Goal: Task Accomplishment & Management: Manage account settings

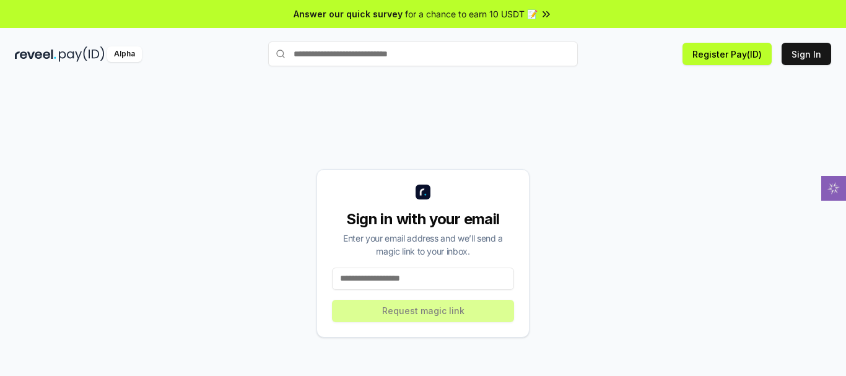
click at [363, 282] on input at bounding box center [423, 278] width 182 height 22
click at [370, 275] on input at bounding box center [423, 278] width 182 height 22
type input "**********"
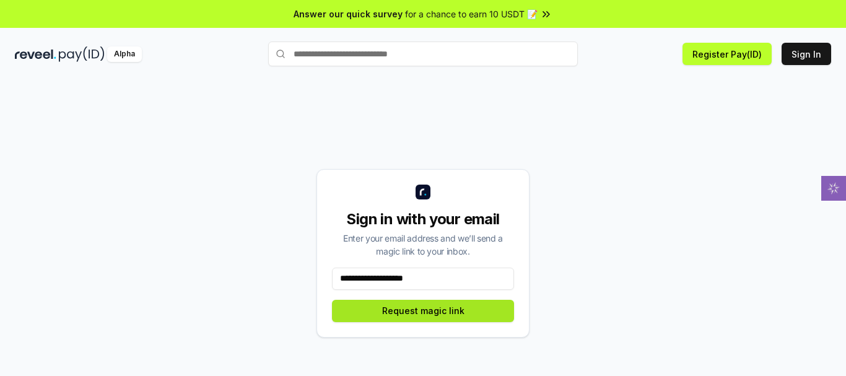
click at [433, 313] on button "Request magic link" at bounding box center [423, 311] width 182 height 22
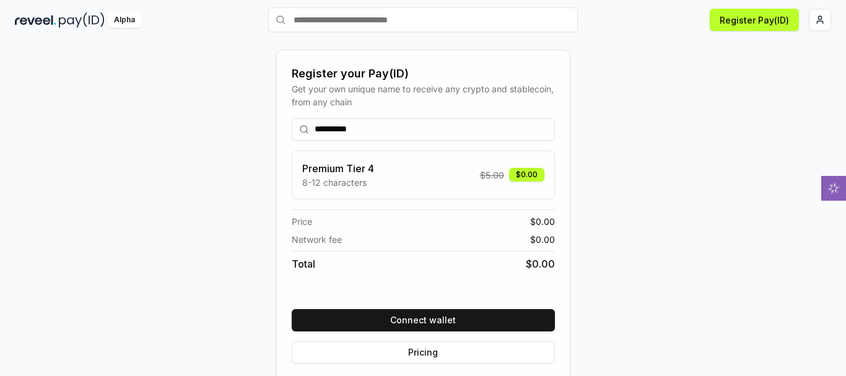
scroll to position [47, 0]
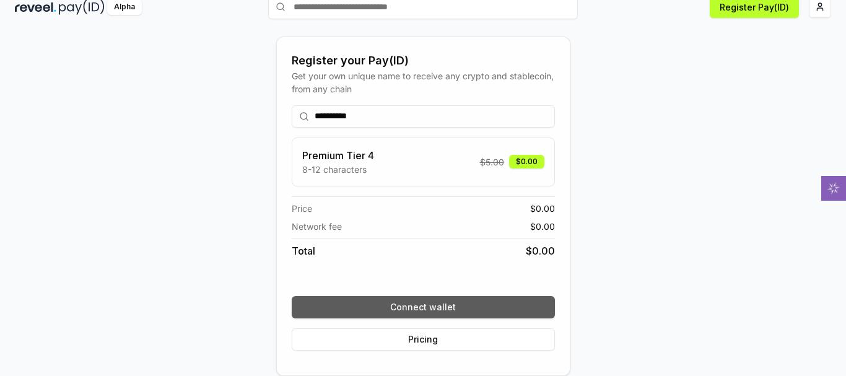
type input "**********"
click at [438, 311] on button "Connect wallet" at bounding box center [423, 307] width 263 height 22
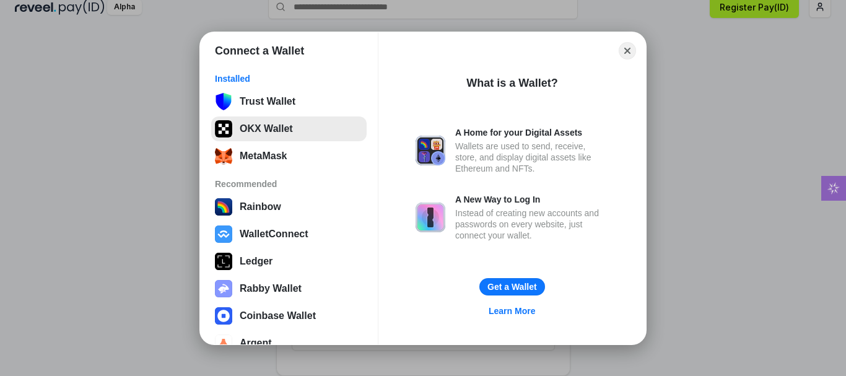
click at [259, 132] on button "OKX Wallet" at bounding box center [288, 128] width 155 height 25
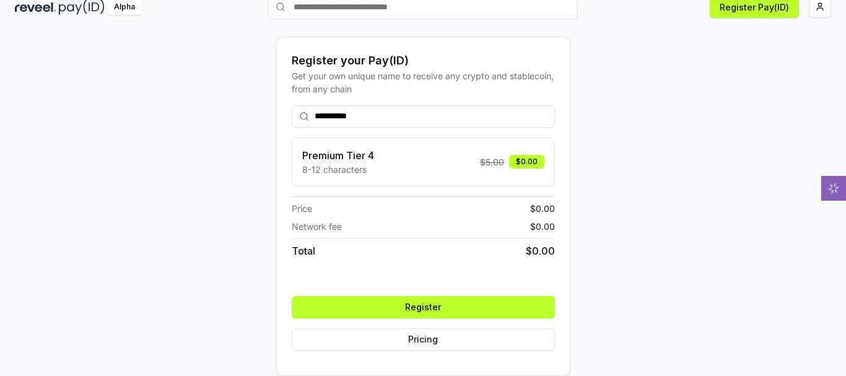
click at [520, 303] on button "Register" at bounding box center [423, 307] width 263 height 22
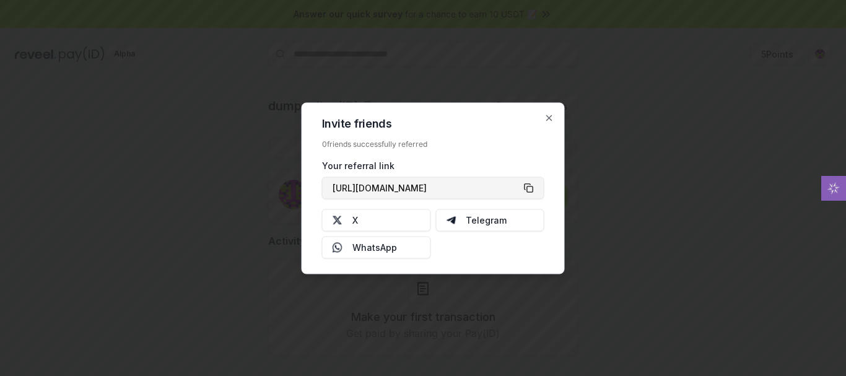
click at [530, 184] on button "[URL][DOMAIN_NAME]" at bounding box center [433, 187] width 222 height 22
click at [552, 117] on icon "button" at bounding box center [549, 118] width 10 height 10
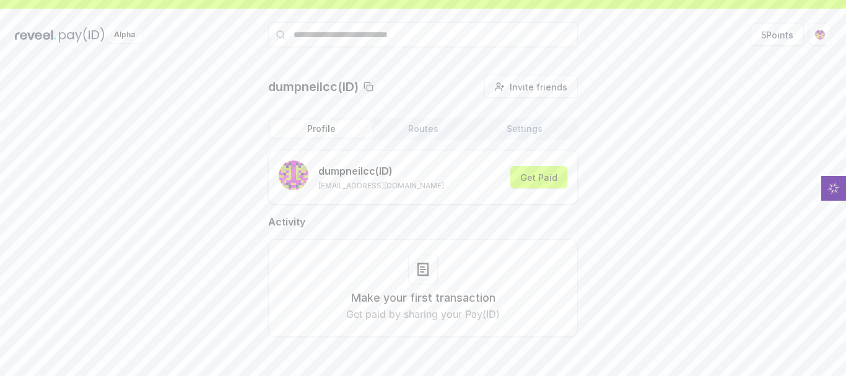
scroll to position [35, 0]
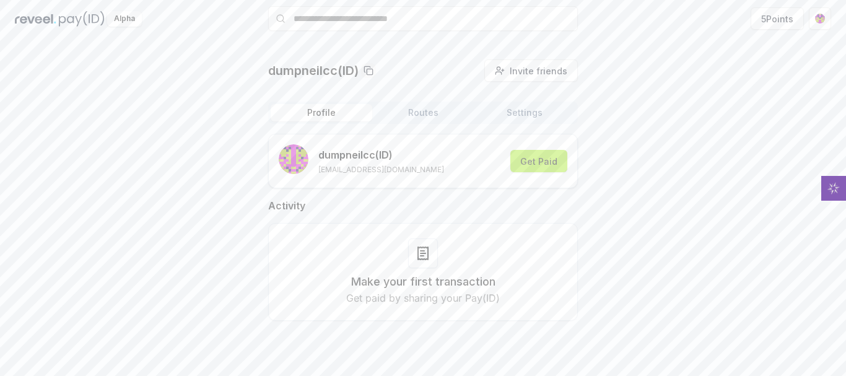
click at [559, 155] on button "Get Paid" at bounding box center [538, 161] width 57 height 22
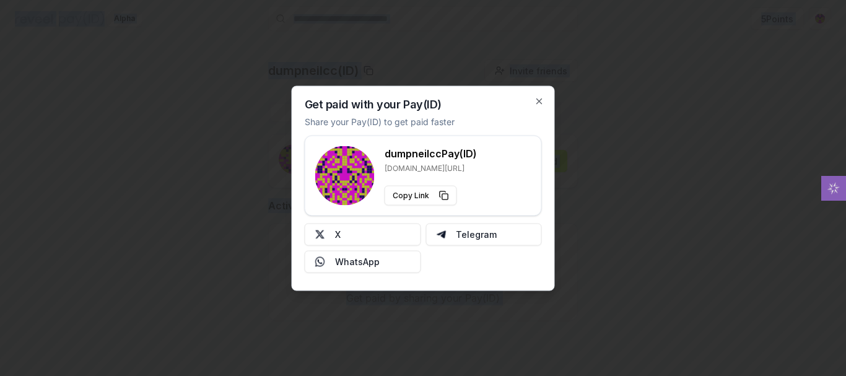
click at [570, 180] on div at bounding box center [423, 188] width 846 height 376
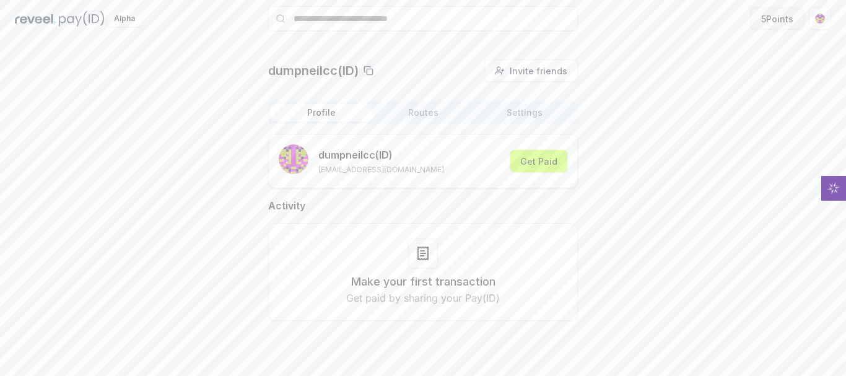
click at [773, 11] on button "5 Points" at bounding box center [776, 18] width 53 height 22
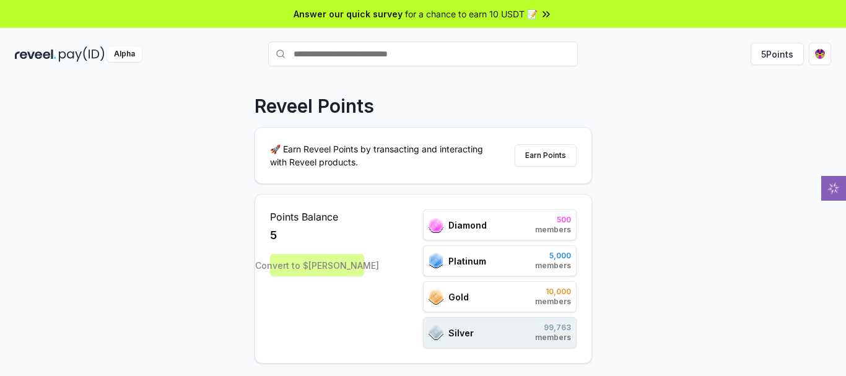
click at [540, 18] on icon at bounding box center [546, 14] width 12 height 12
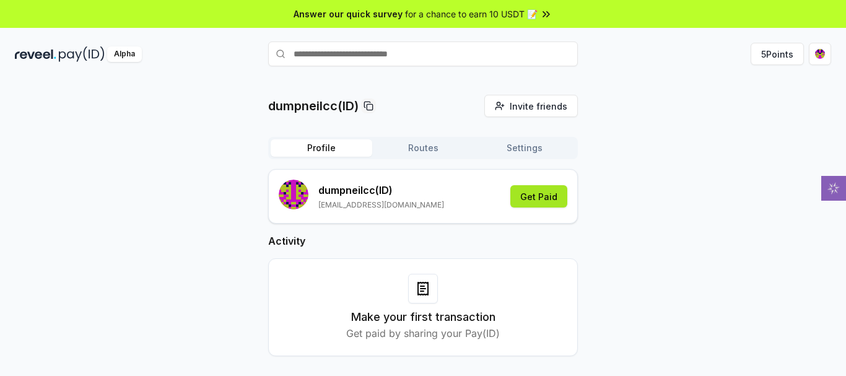
click at [542, 195] on button "Get Paid" at bounding box center [538, 196] width 57 height 22
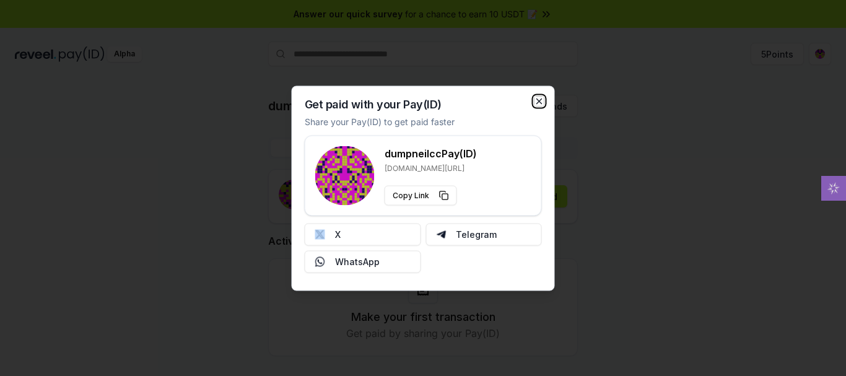
click at [537, 100] on icon "button" at bounding box center [539, 100] width 5 height 5
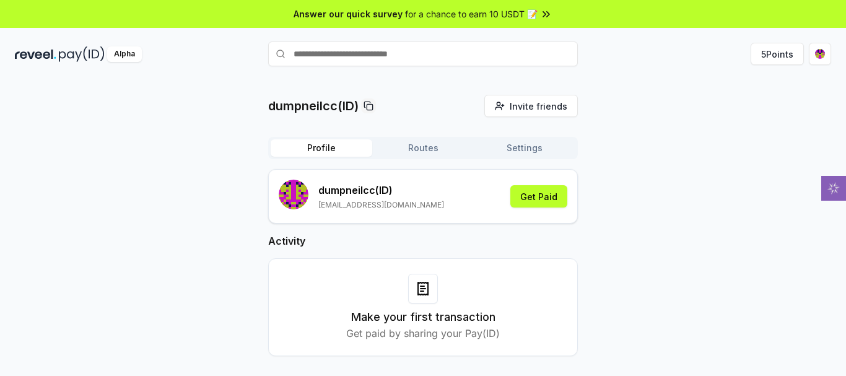
click at [434, 146] on button "Routes" at bounding box center [423, 147] width 102 height 17
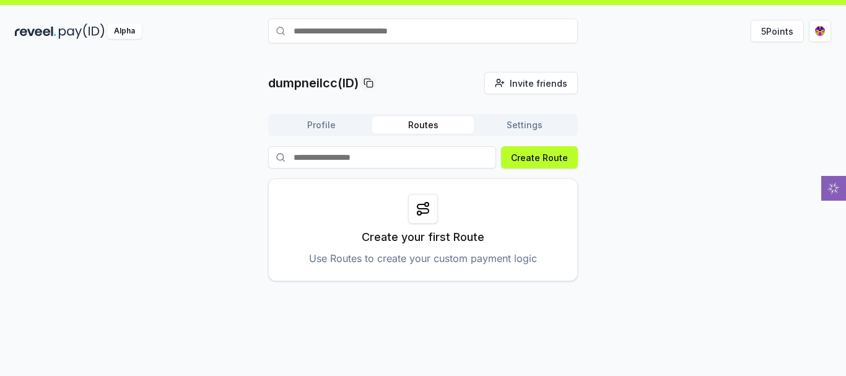
scroll to position [35, 0]
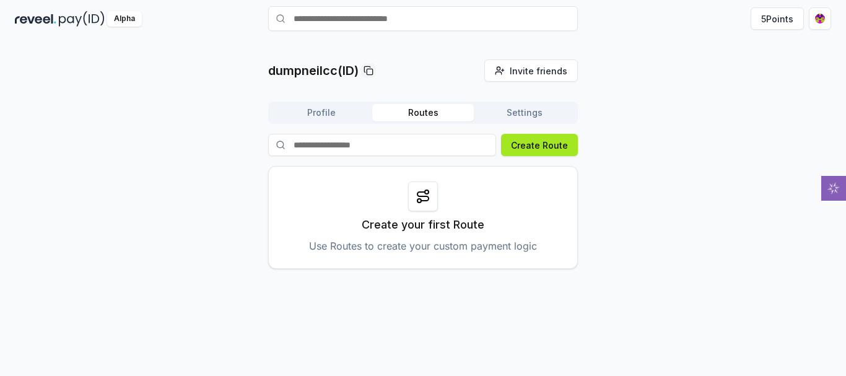
click at [534, 135] on button "Create Route" at bounding box center [539, 145] width 77 height 22
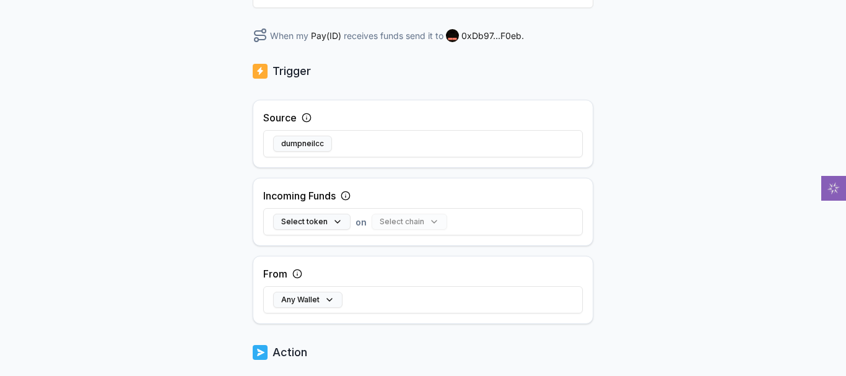
scroll to position [422, 0]
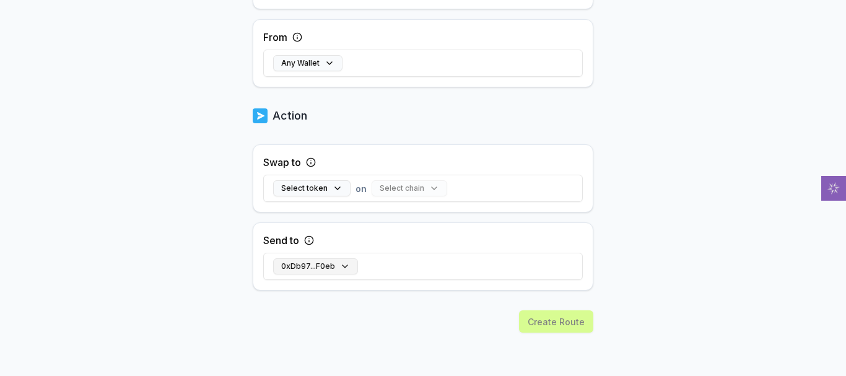
click at [337, 262] on button "0xDb97...F0eb" at bounding box center [315, 266] width 85 height 16
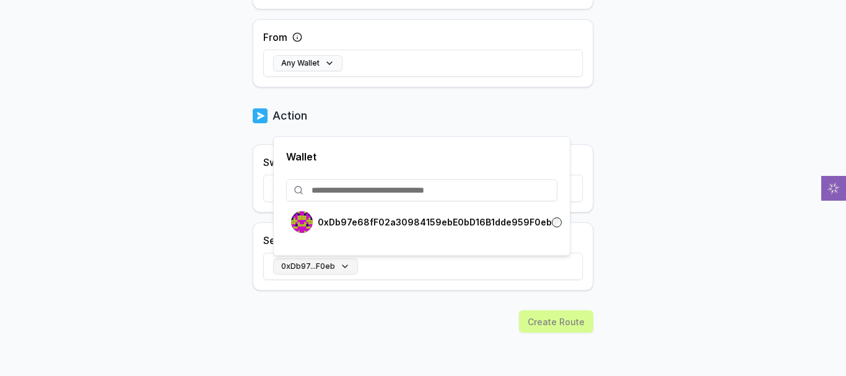
click at [344, 264] on button "0xDb97...F0eb" at bounding box center [315, 266] width 85 height 16
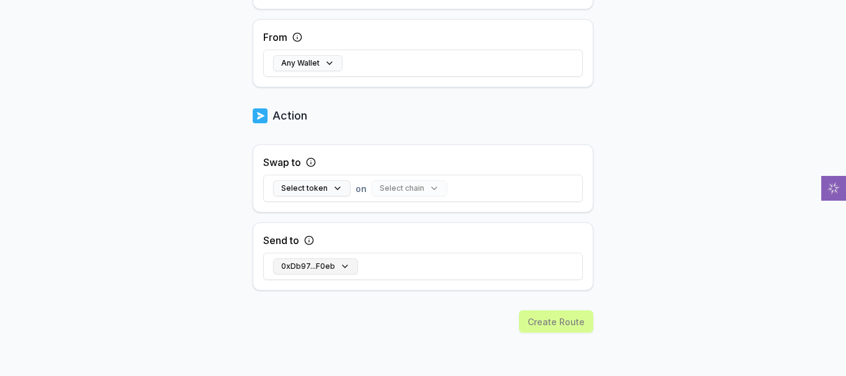
click at [345, 264] on button "0xDb97...F0eb" at bounding box center [315, 266] width 85 height 16
click at [173, 235] on body "Answer our quick survey for a chance to earn 10 USDT 📝 Alpha 5 Points Back Crea…" at bounding box center [423, 188] width 846 height 376
click at [325, 193] on button "Select token" at bounding box center [311, 188] width 77 height 16
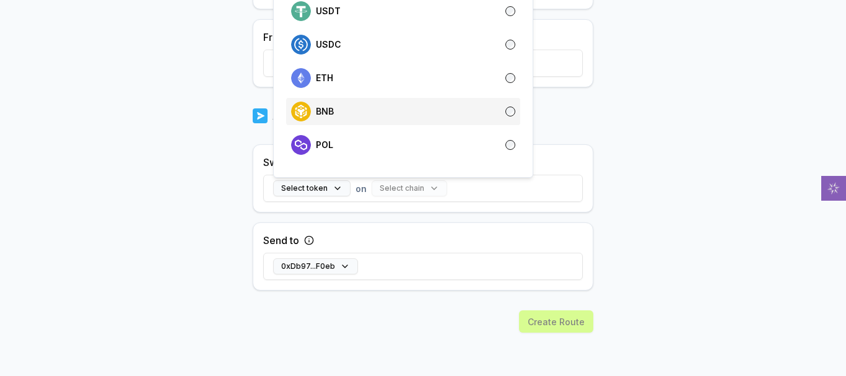
click at [360, 115] on div "BNB" at bounding box center [403, 112] width 224 height 20
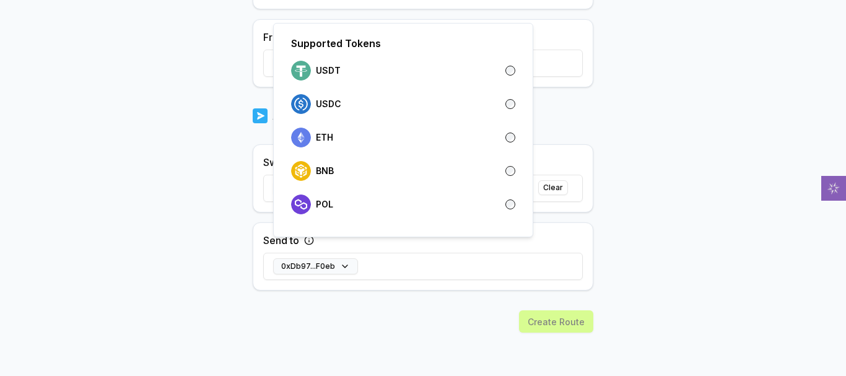
scroll to position [314, 0]
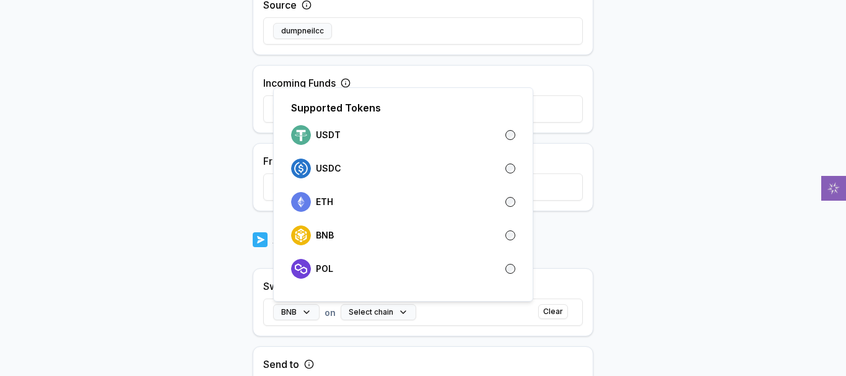
click at [223, 172] on body "Answer our quick survey for a chance to earn 10 USDT 📝 Alpha 5 Points Back Crea…" at bounding box center [423, 188] width 846 height 376
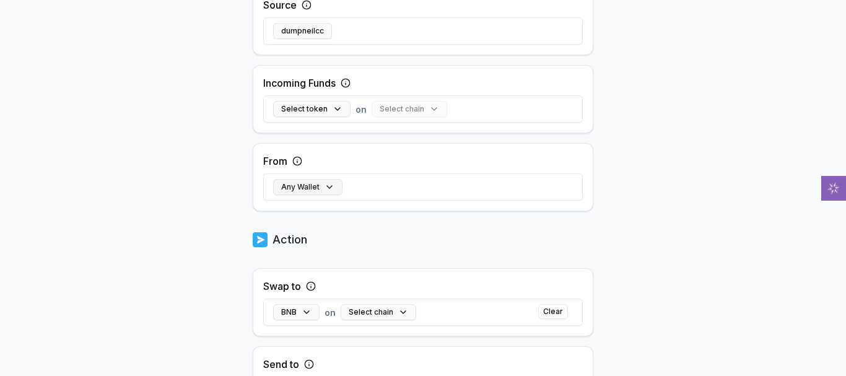
click at [316, 189] on button "Any Wallet" at bounding box center [307, 187] width 69 height 16
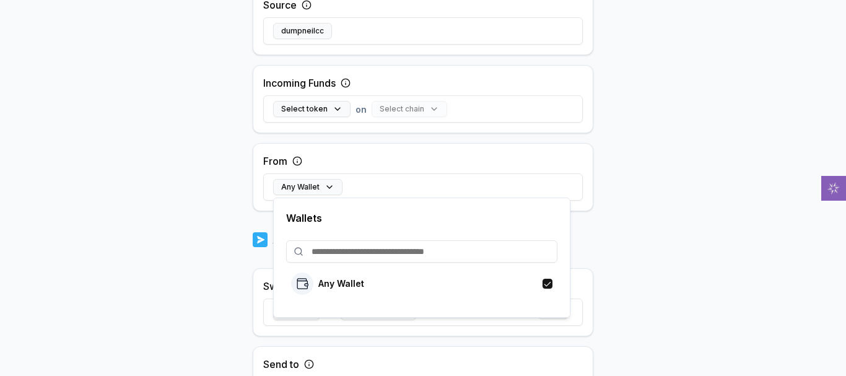
click at [224, 228] on body "Answer our quick survey for a chance to earn 10 USDT 📝 Alpha 5 Points Back Crea…" at bounding box center [423, 188] width 846 height 376
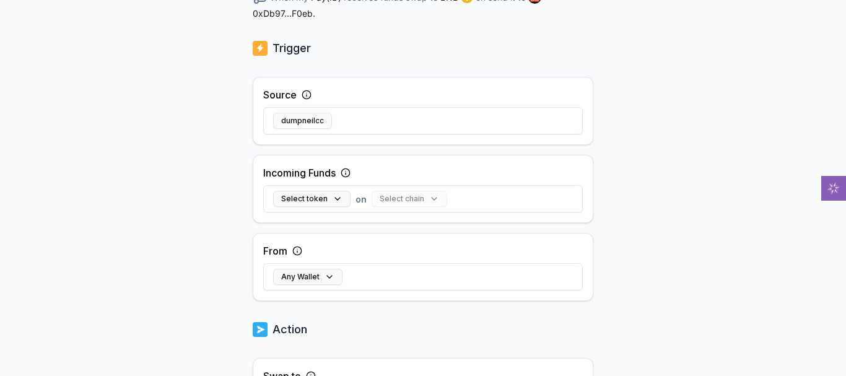
scroll to position [252, 0]
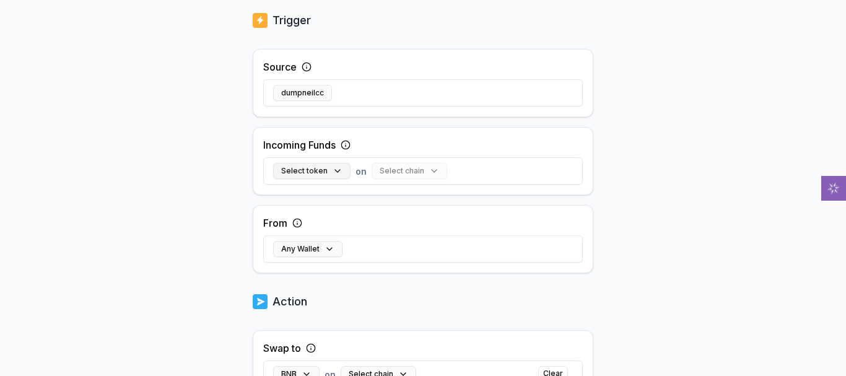
click at [324, 169] on button "Select token" at bounding box center [311, 171] width 77 height 16
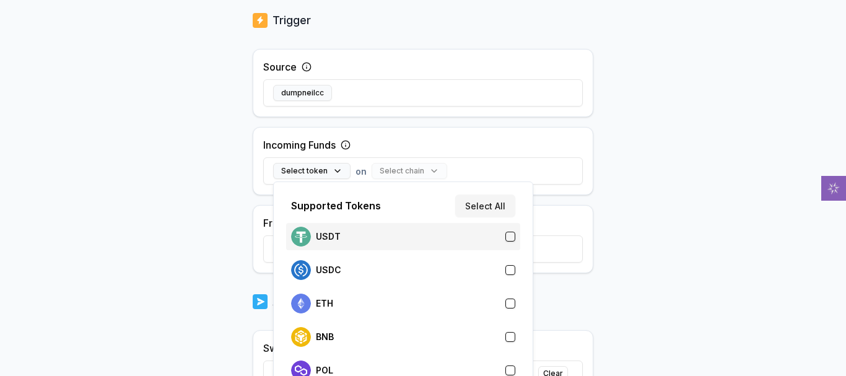
click at [363, 240] on div "USDT" at bounding box center [403, 237] width 224 height 20
click at [236, 225] on body "Answer our quick survey for a chance to earn 10 USDT 📝 Alpha 5 Points Back Crea…" at bounding box center [423, 188] width 846 height 376
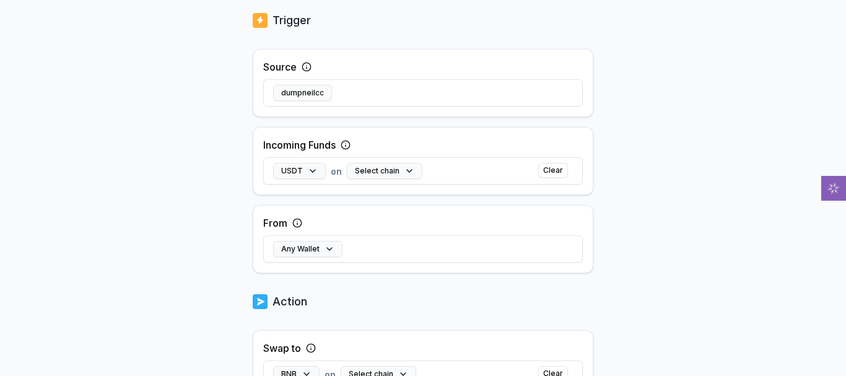
scroll to position [438, 0]
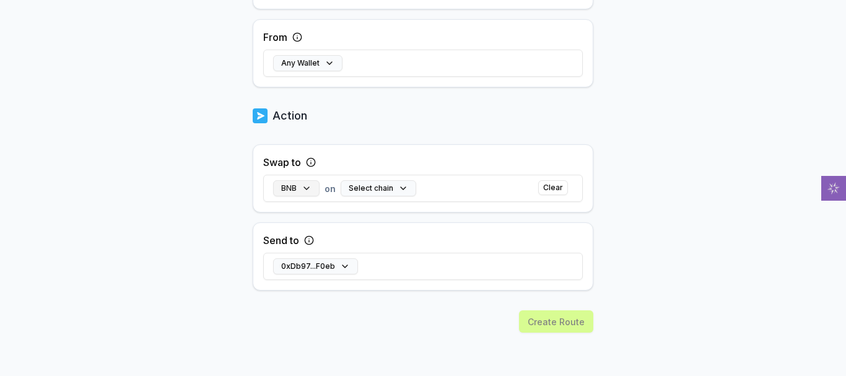
click at [305, 190] on button "BNB" at bounding box center [296, 188] width 46 height 16
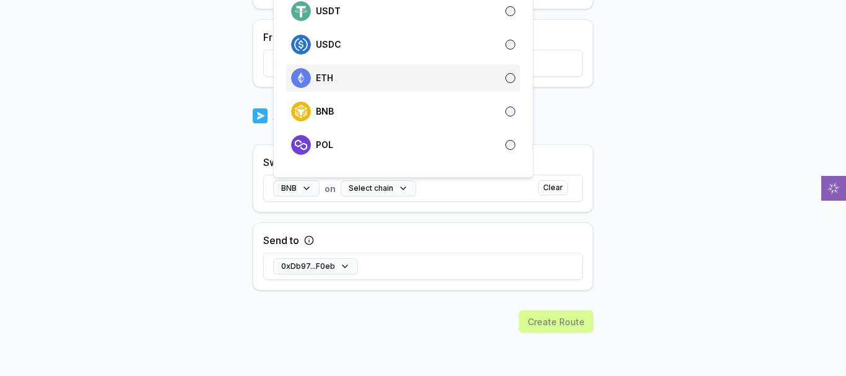
click at [416, 80] on div "ETH" at bounding box center [403, 78] width 224 height 20
click at [79, 162] on body "Answer our quick survey for a chance to earn 10 USDT 📝 Alpha 5 Points Back Crea…" at bounding box center [423, 188] width 846 height 376
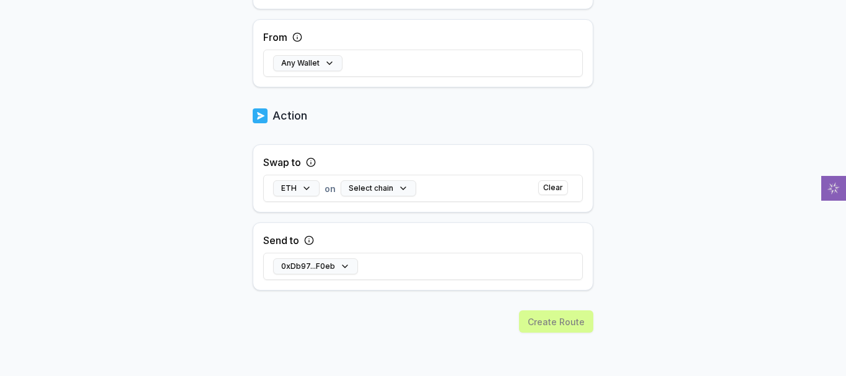
click at [360, 259] on div "0xDb97...F0eb" at bounding box center [422, 266] width 319 height 36
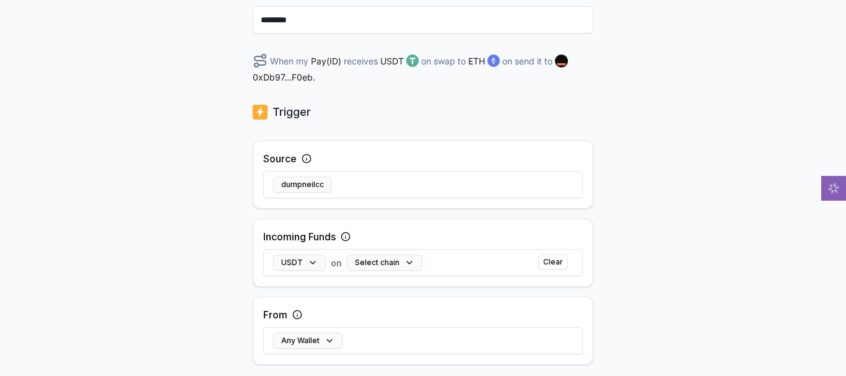
scroll to position [248, 0]
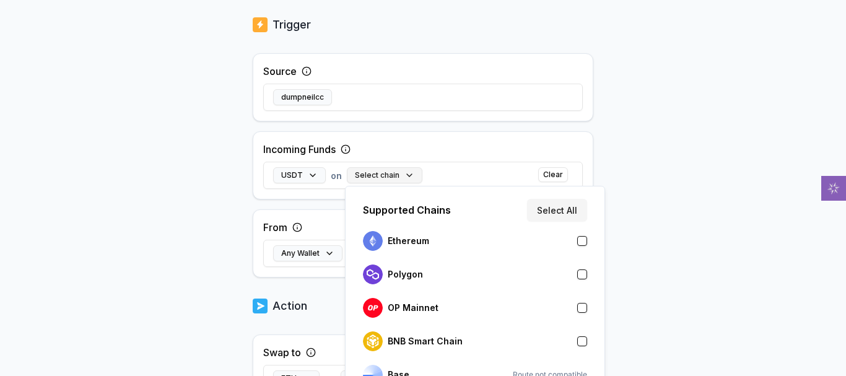
click at [384, 175] on button "Select chain" at bounding box center [385, 175] width 76 height 16
click at [438, 246] on div "Ethereum" at bounding box center [475, 241] width 224 height 20
click at [197, 237] on body "Answer our quick survey for a chance to earn 10 USDT 📝 Alpha 5 Points Back Crea…" at bounding box center [423, 188] width 846 height 376
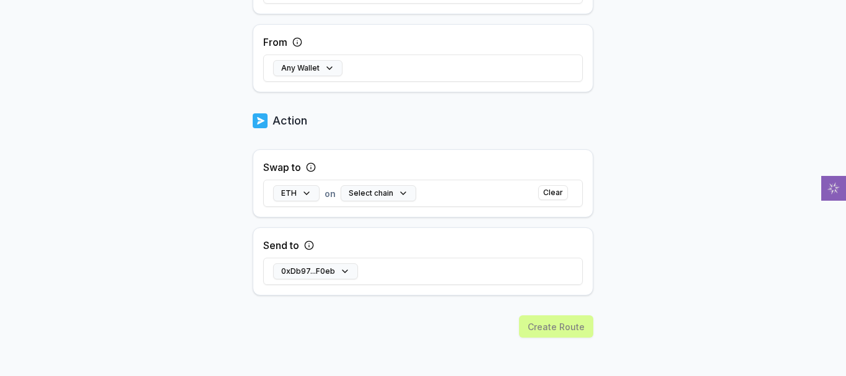
scroll to position [438, 0]
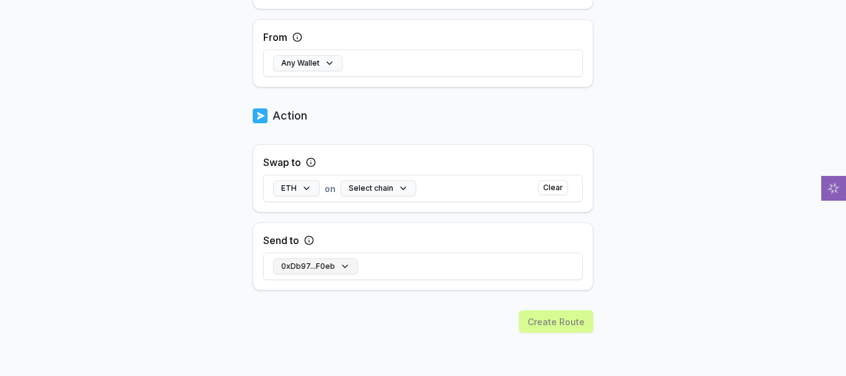
click at [328, 272] on button "0xDb97...F0eb" at bounding box center [315, 266] width 85 height 16
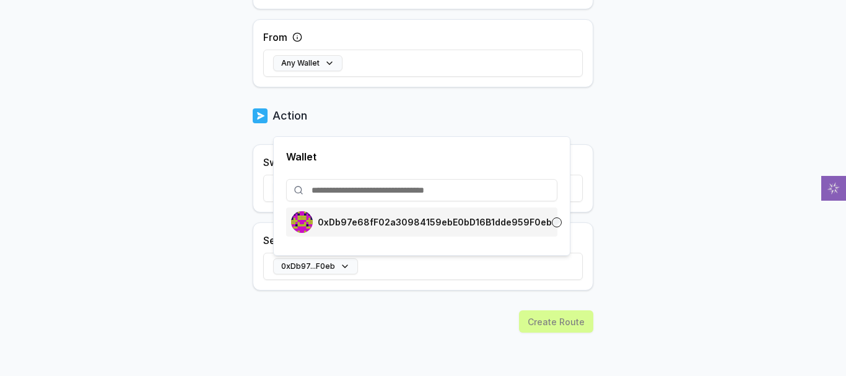
click at [342, 214] on div "0xDb97e68fF02a30984159ebE0bD16B1dde959F0eb" at bounding box center [421, 222] width 261 height 22
click at [215, 265] on body "Answer our quick survey for a chance to earn 10 USDT 📝 Alpha 5 Points Back Crea…" at bounding box center [423, 188] width 846 height 376
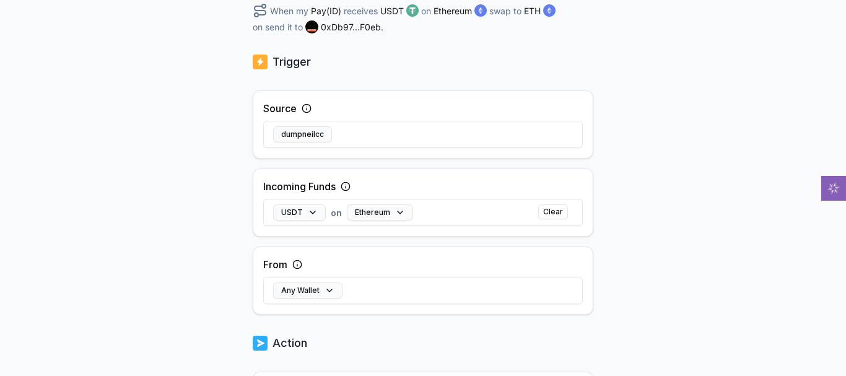
scroll to position [190, 0]
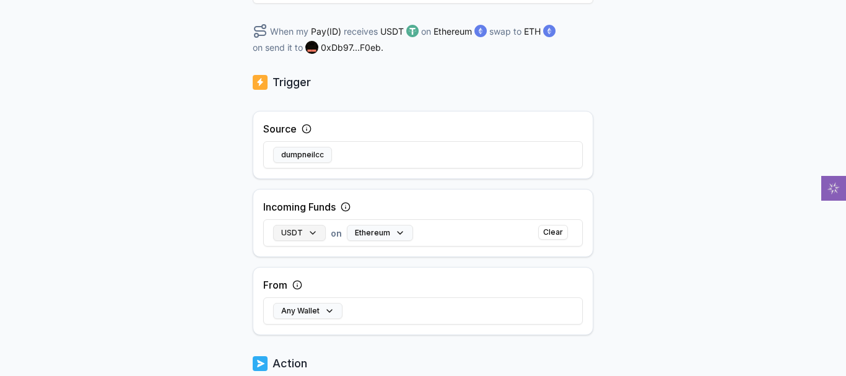
click at [310, 232] on button "USDT" at bounding box center [299, 233] width 53 height 16
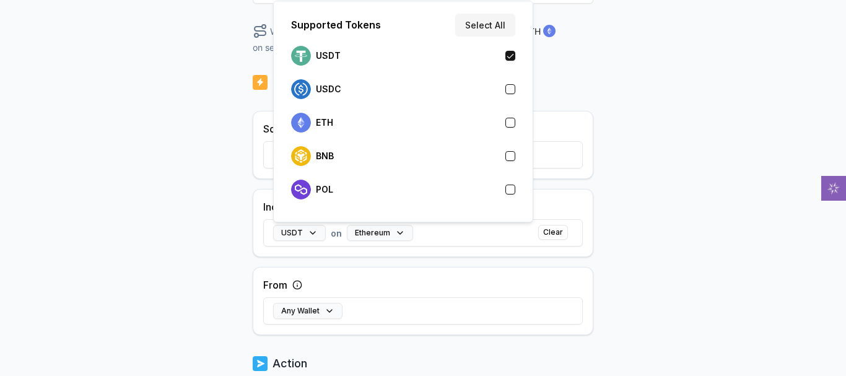
click at [131, 191] on div "Back Create Route ******** When my Pay(ID) receives USDT on Ethereum swap to ET…" at bounding box center [423, 50] width 846 height 341
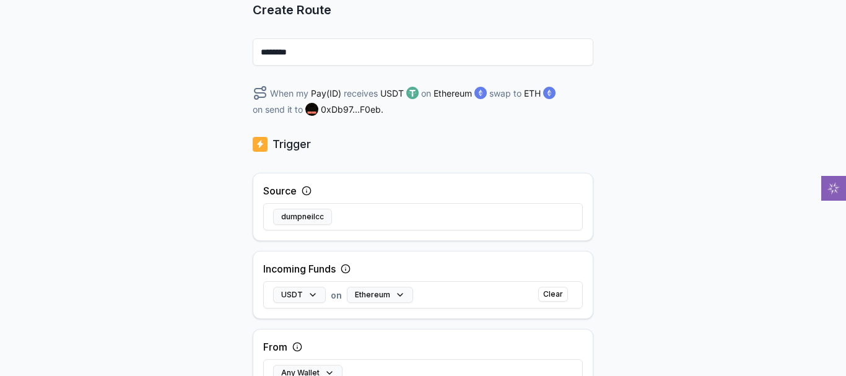
scroll to position [438, 0]
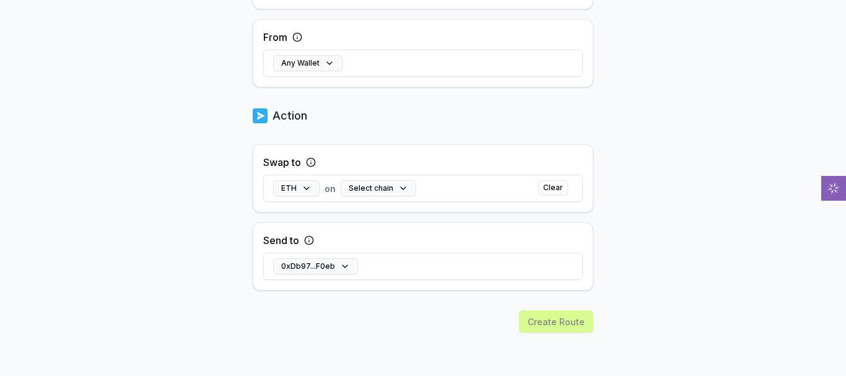
click at [535, 323] on div "Create Route" at bounding box center [423, 343] width 340 height 66
click at [540, 194] on button "Clear" at bounding box center [553, 187] width 30 height 15
click at [548, 318] on button "Create Route" at bounding box center [556, 321] width 74 height 22
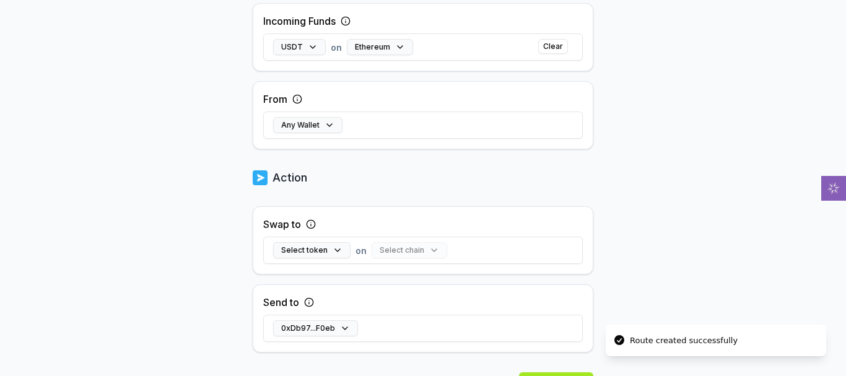
scroll to position [314, 0]
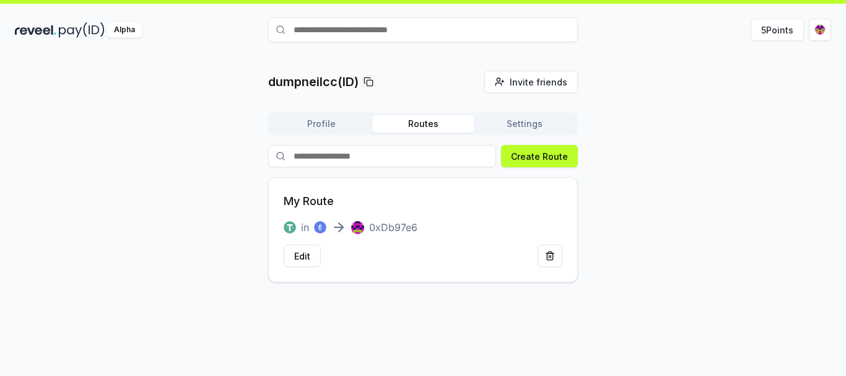
scroll to position [35, 0]
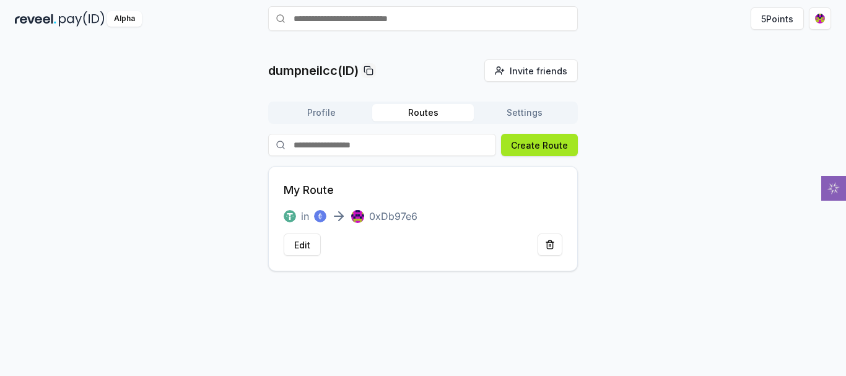
click at [532, 149] on button "Create Route" at bounding box center [539, 145] width 77 height 22
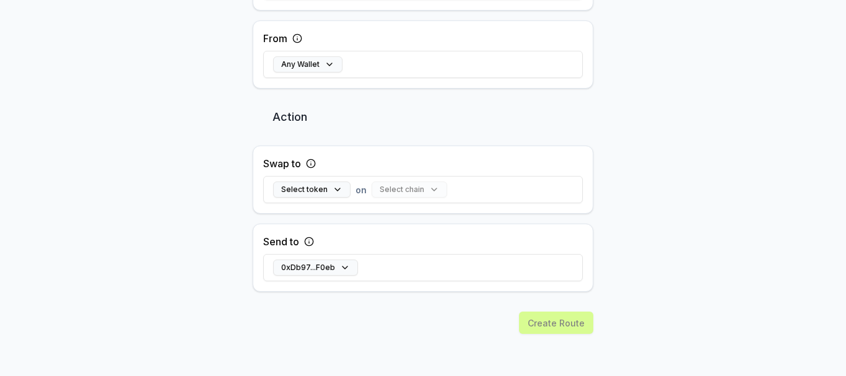
scroll to position [422, 0]
click at [343, 269] on button "0xDb97...F0eb" at bounding box center [315, 266] width 85 height 16
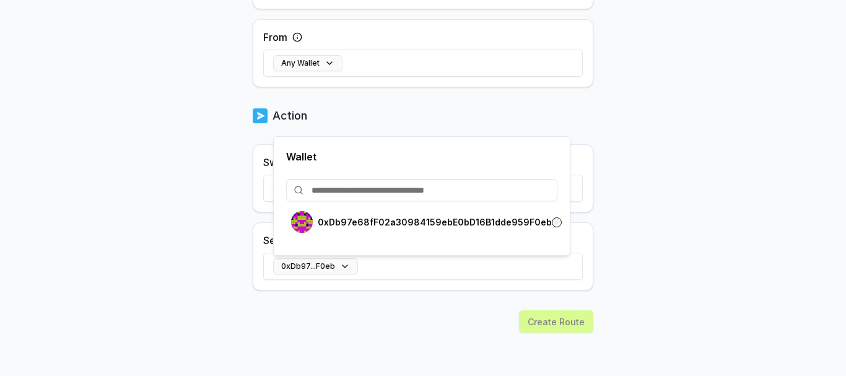
click at [360, 194] on input at bounding box center [421, 190] width 271 height 22
click at [401, 194] on input at bounding box center [421, 190] width 271 height 22
click at [420, 207] on div "0xDb97e68fF02a30984159ebE0bD16B1dde959F0eb" at bounding box center [421, 221] width 271 height 29
click at [415, 200] on input at bounding box center [421, 190] width 271 height 22
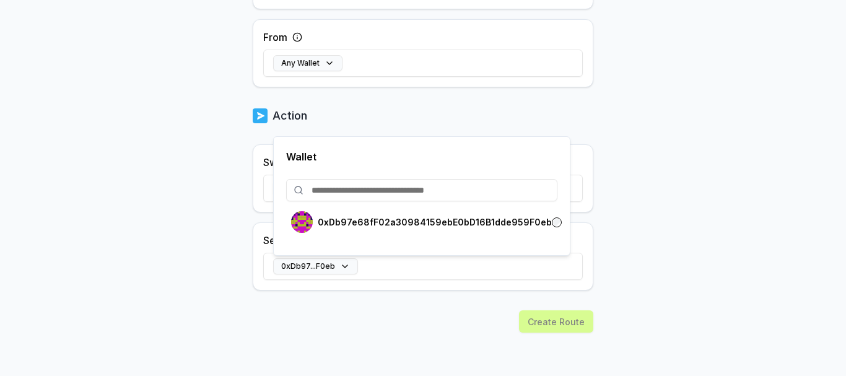
click at [66, 215] on body "Answer our quick survey for a chance to earn 10 USDT 📝 Alpha 5 Points Back Crea…" at bounding box center [423, 188] width 846 height 376
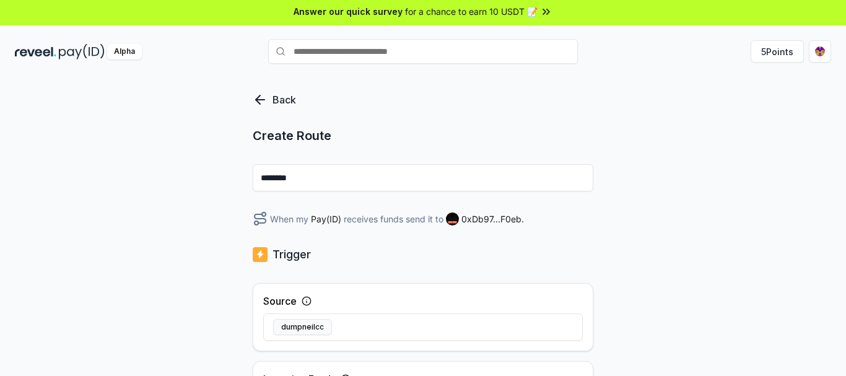
scroll to position [0, 0]
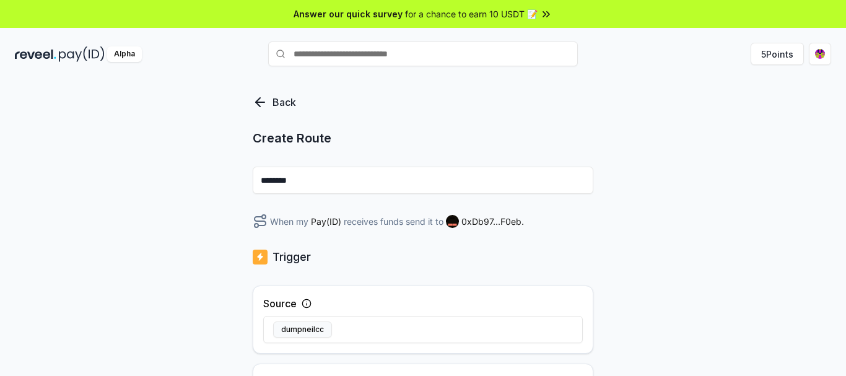
click at [251, 105] on div "Back Create Route ******** When my Pay(ID) receives funds send it to 0xDb97...F…" at bounding box center [423, 240] width 846 height 341
click at [817, 63] on html "Answer our quick survey for a chance to earn 10 USDT 📝 Alpha 5 Points Back Crea…" at bounding box center [423, 188] width 846 height 376
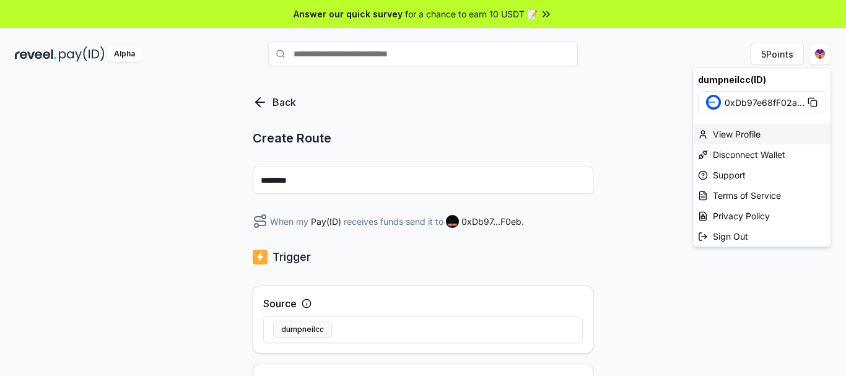
click at [783, 126] on div "View Profile" at bounding box center [761, 134] width 137 height 20
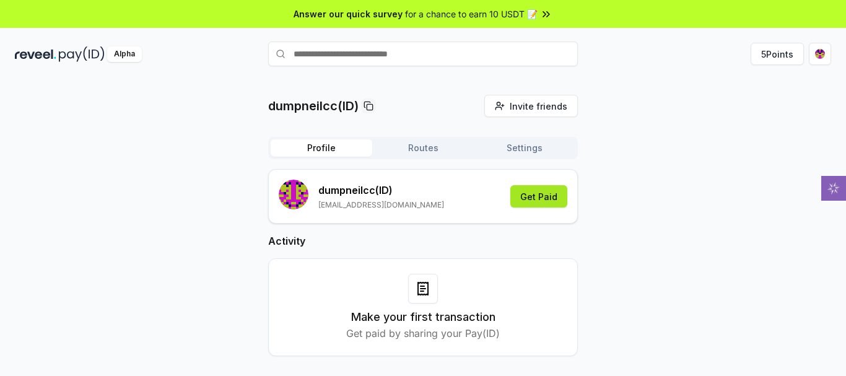
click at [545, 194] on button "Get Paid" at bounding box center [538, 196] width 57 height 22
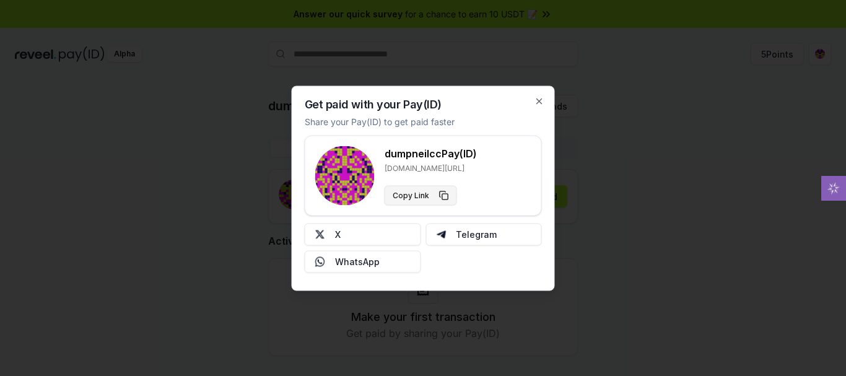
click at [443, 198] on button "Copy Link" at bounding box center [420, 195] width 72 height 20
click at [539, 98] on icon "button" at bounding box center [539, 101] width 10 height 10
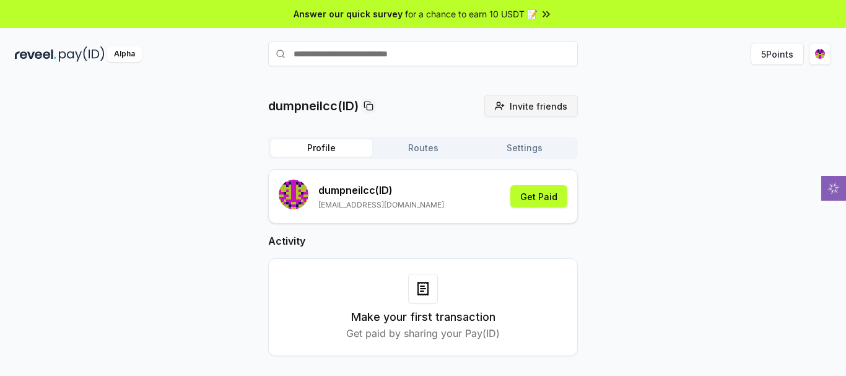
click at [501, 116] on button "Invite friends Invite" at bounding box center [530, 106] width 93 height 22
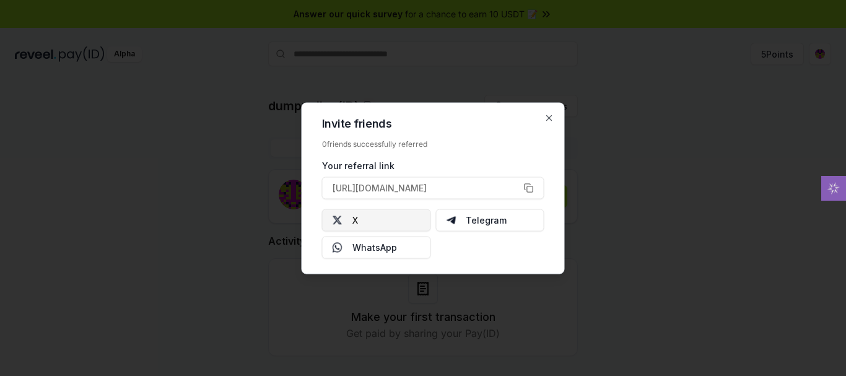
click at [354, 222] on button "X" at bounding box center [376, 220] width 109 height 22
click at [607, 129] on div at bounding box center [423, 188] width 846 height 376
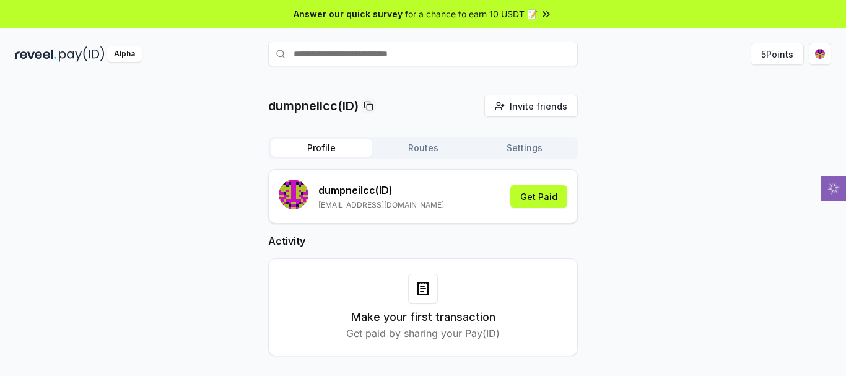
scroll to position [35, 0]
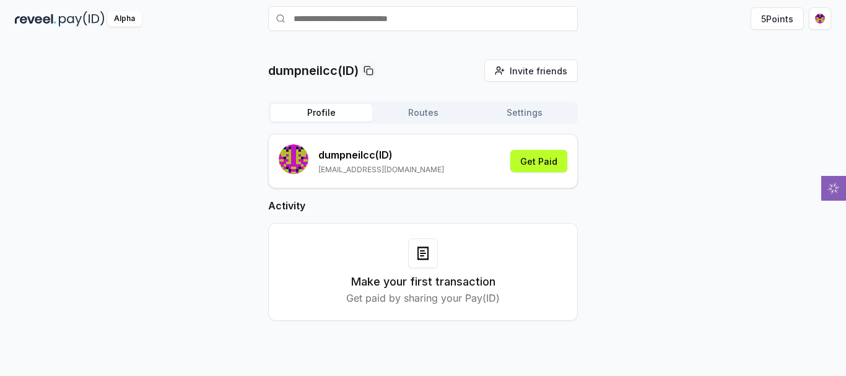
click at [443, 276] on h3 "Make your first transaction" at bounding box center [423, 281] width 144 height 17
click at [438, 246] on div "Make your first transaction Get paid by sharing your Pay(ID)" at bounding box center [423, 271] width 279 height 67
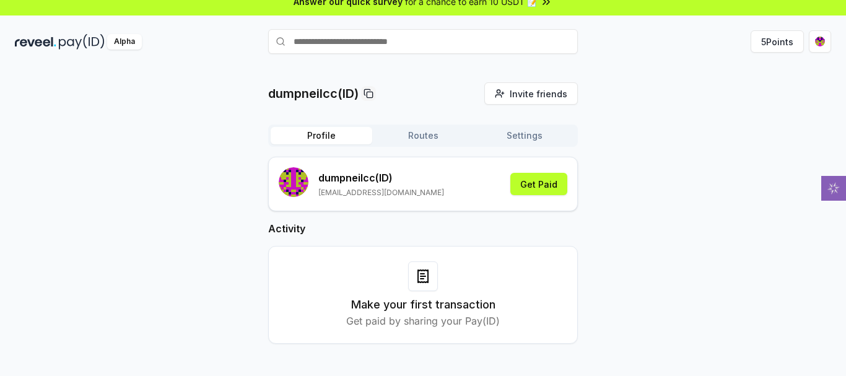
scroll to position [0, 0]
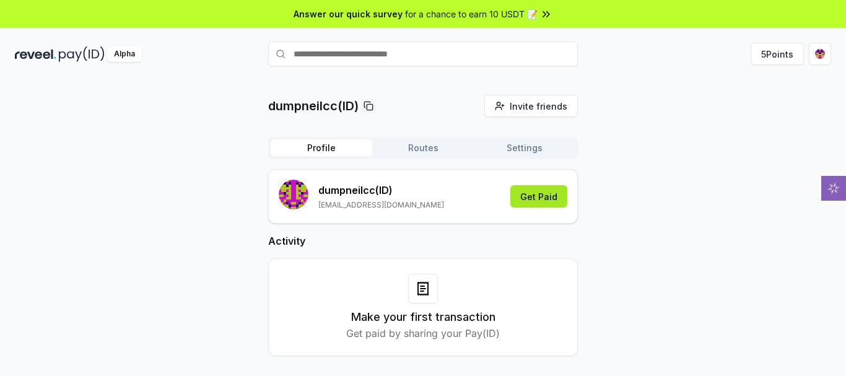
click at [542, 187] on button "Get Paid" at bounding box center [538, 196] width 57 height 22
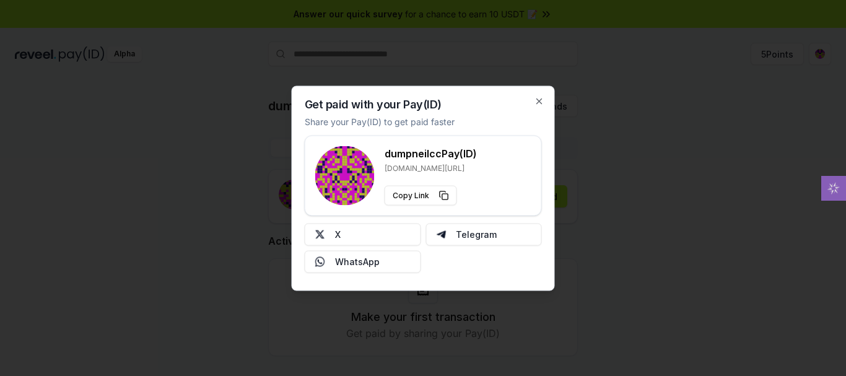
click at [532, 99] on div "Get paid with your Pay(ID) Share your Pay(ID) to get paid faster dumpneilcc Pay…" at bounding box center [423, 187] width 263 height 205
click at [532, 101] on div "Get paid with your Pay(ID) Share your Pay(ID) to get paid faster dumpneilcc Pay…" at bounding box center [423, 187] width 263 height 205
click at [540, 99] on icon "button" at bounding box center [539, 100] width 5 height 5
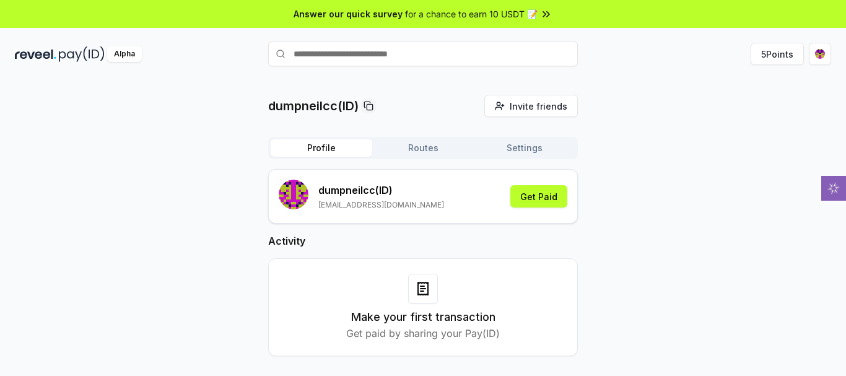
click at [434, 148] on button "Routes" at bounding box center [423, 147] width 102 height 17
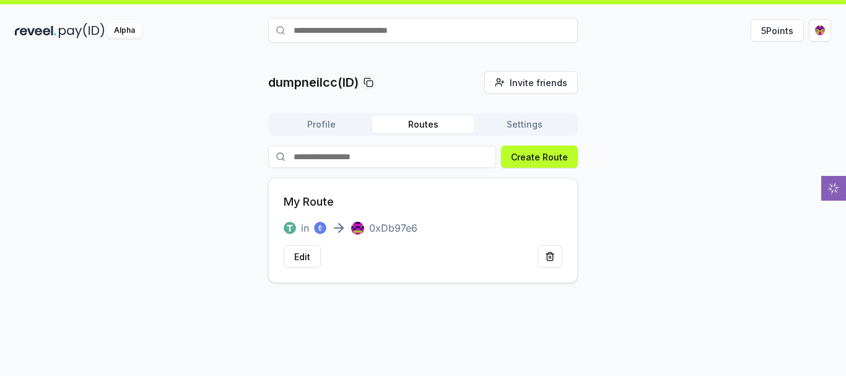
scroll to position [35, 0]
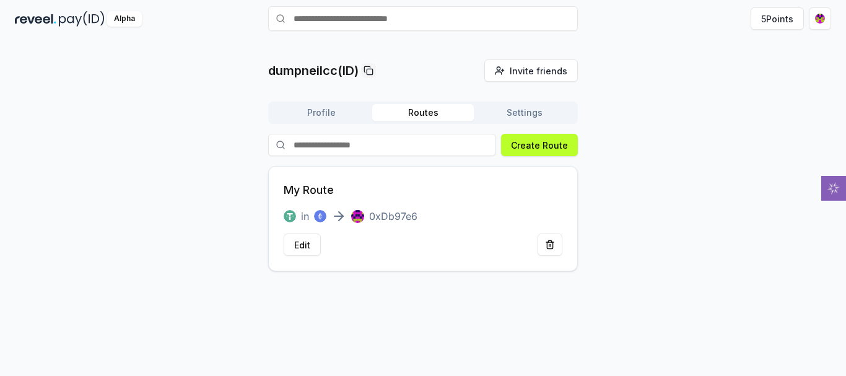
click at [517, 103] on div "Profile Routes Settings" at bounding box center [423, 113] width 310 height 22
click at [575, 110] on div "Profile Routes Settings" at bounding box center [423, 113] width 310 height 22
click at [549, 110] on button "Settings" at bounding box center [525, 112] width 102 height 17
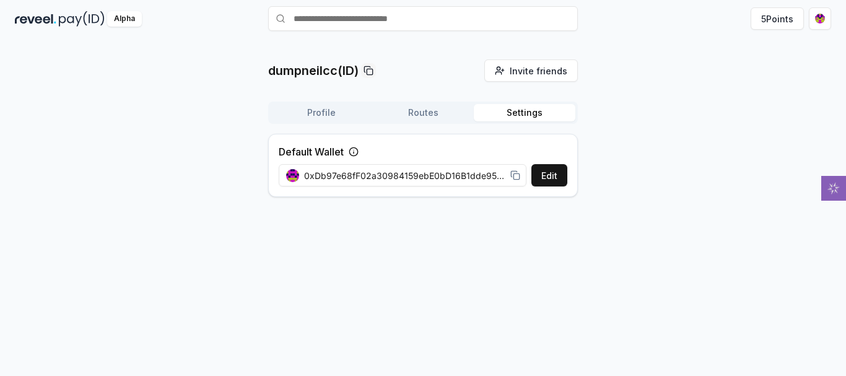
click at [327, 111] on button "Profile" at bounding box center [322, 112] width 102 height 17
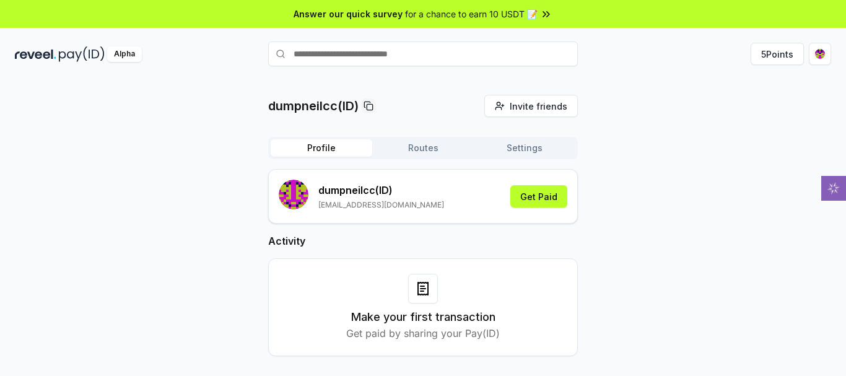
click at [117, 53] on div "Alpha" at bounding box center [124, 53] width 35 height 15
click at [536, 194] on button "Get Paid" at bounding box center [538, 196] width 57 height 22
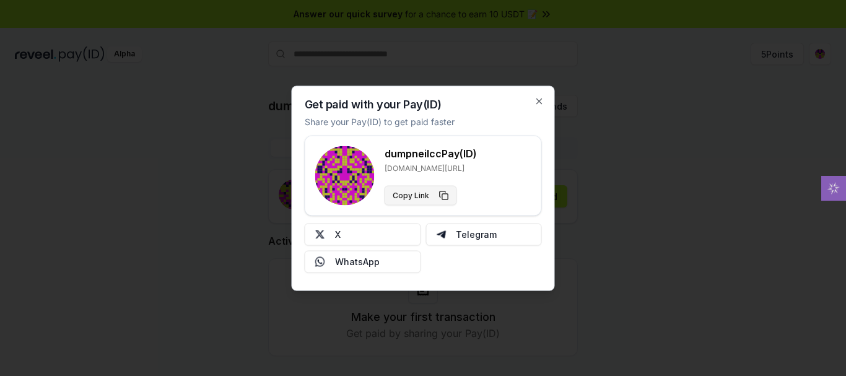
click at [430, 190] on button "Copy Link" at bounding box center [420, 195] width 72 height 20
